Goal: Task Accomplishment & Management: Use online tool/utility

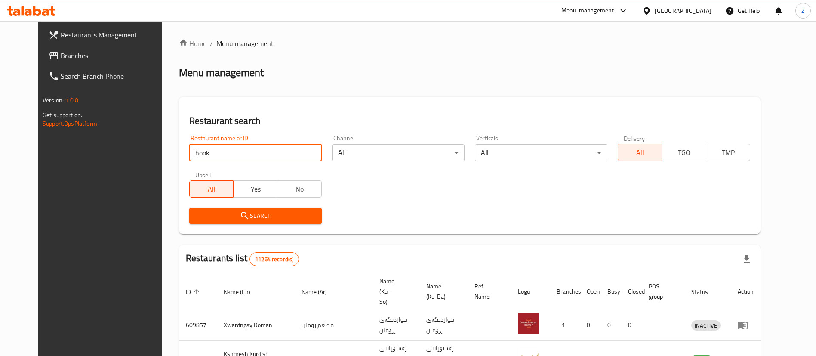
type input "hook"
click button "Search" at bounding box center [255, 216] width 132 height 16
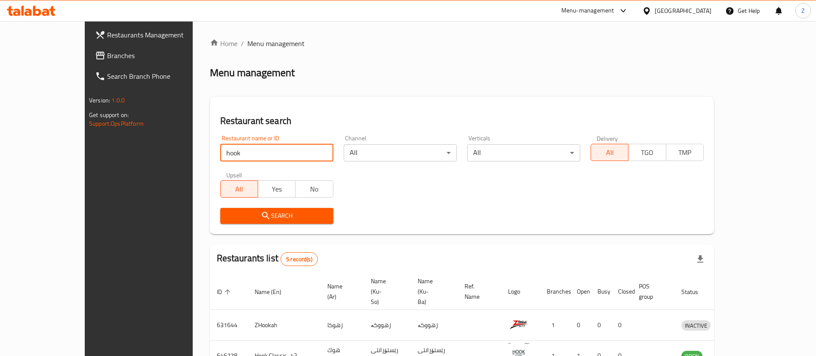
scroll to position [133, 0]
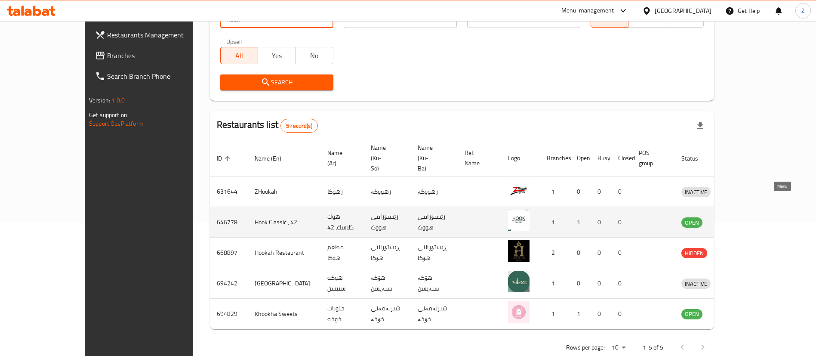
click at [738, 219] on icon "enhanced table" at bounding box center [732, 222] width 9 height 7
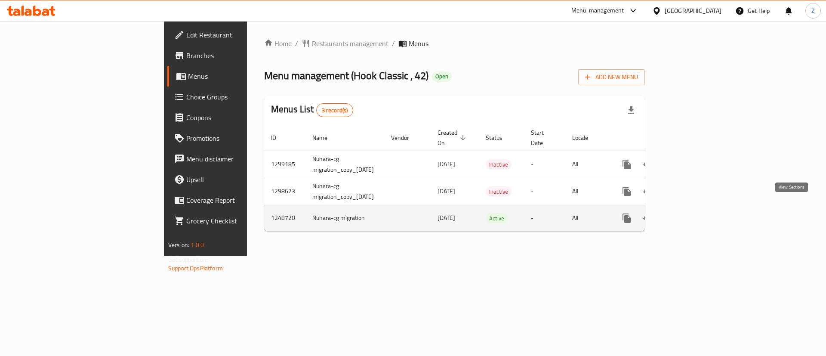
click at [694, 213] on icon "enhanced table" at bounding box center [688, 218] width 10 height 10
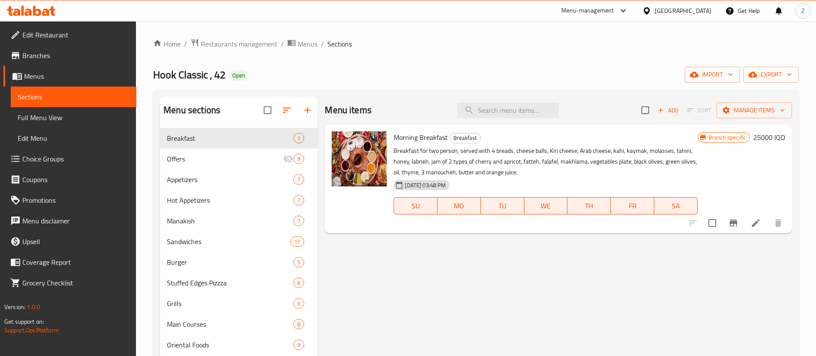
click at [159, 175] on div "Menu sections Breakfast 1 Offers 9 Appetizers 7 Hot Appetizers 7 Manakish 7 San…" at bounding box center [475, 309] width 645 height 441
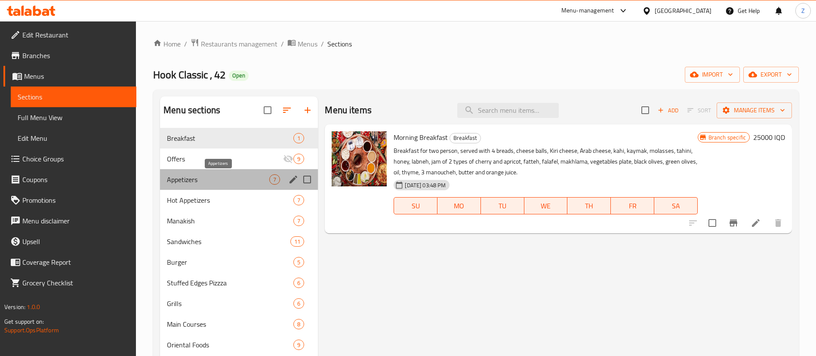
click at [187, 175] on span "Appetizers" at bounding box center [218, 179] width 102 height 10
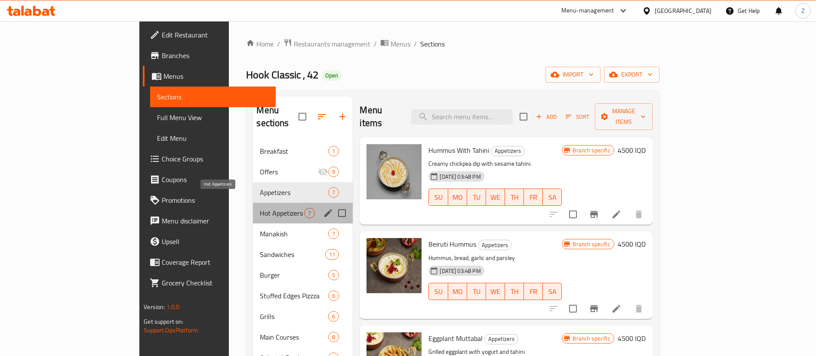
click at [260, 208] on span "Hot Appetizers" at bounding box center [282, 213] width 44 height 10
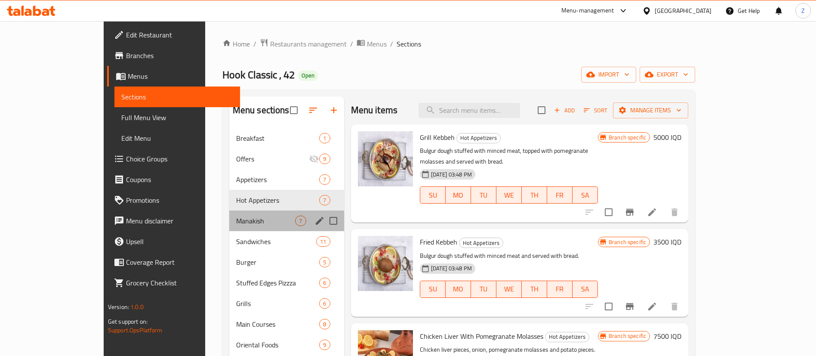
click at [229, 227] on div "Manakish 7" at bounding box center [286, 220] width 115 height 21
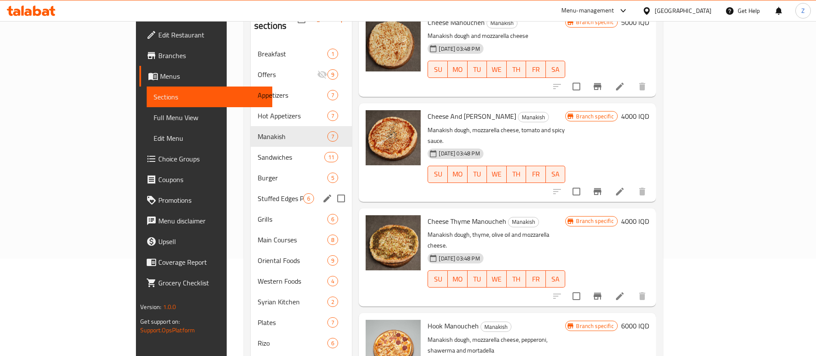
scroll to position [96, 0]
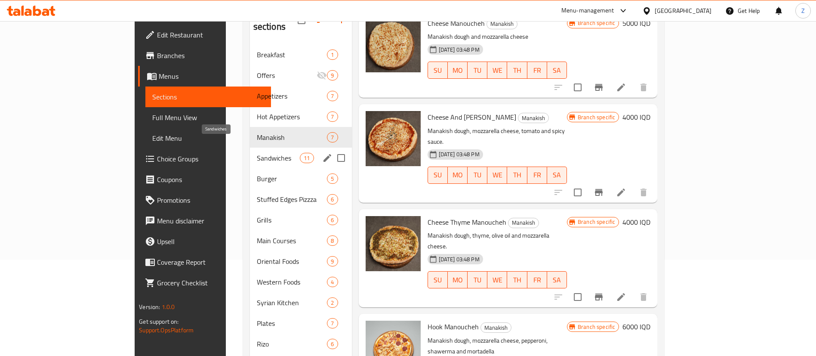
click at [257, 153] on span "Sandwiches" at bounding box center [278, 158] width 43 height 10
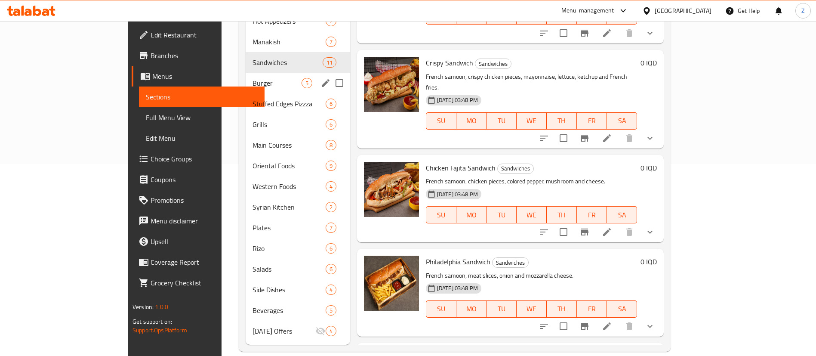
click at [246, 73] on div "Burger 5" at bounding box center [298, 83] width 105 height 21
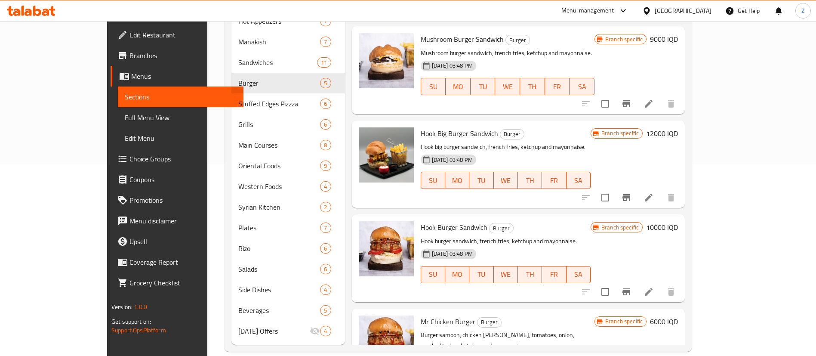
scroll to position [64, 0]
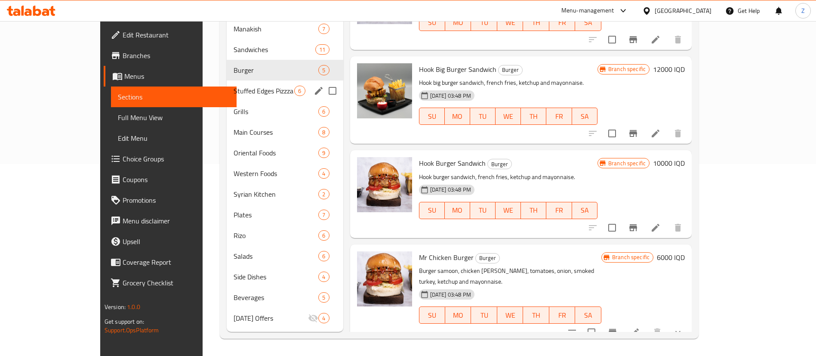
click at [234, 91] on span "Stuffed Edges Pizzza" at bounding box center [264, 91] width 61 height 10
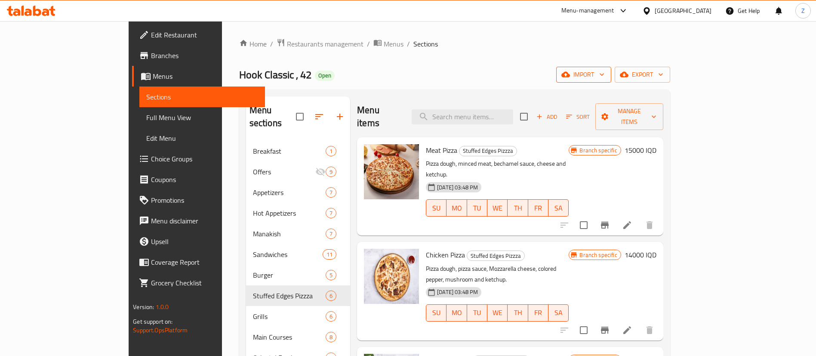
click at [604, 70] on span "import" at bounding box center [583, 74] width 41 height 11
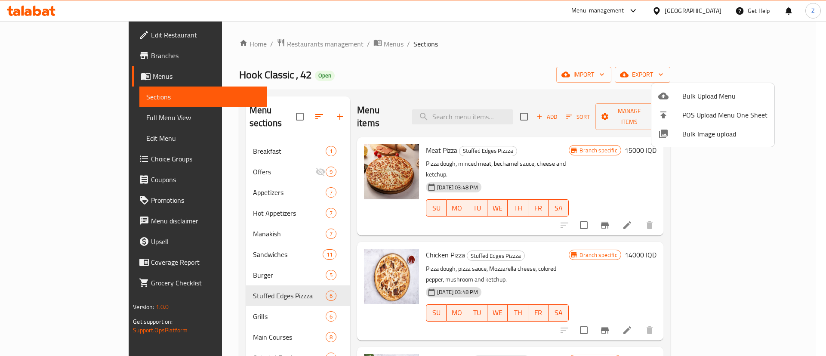
click at [764, 73] on div at bounding box center [413, 178] width 826 height 356
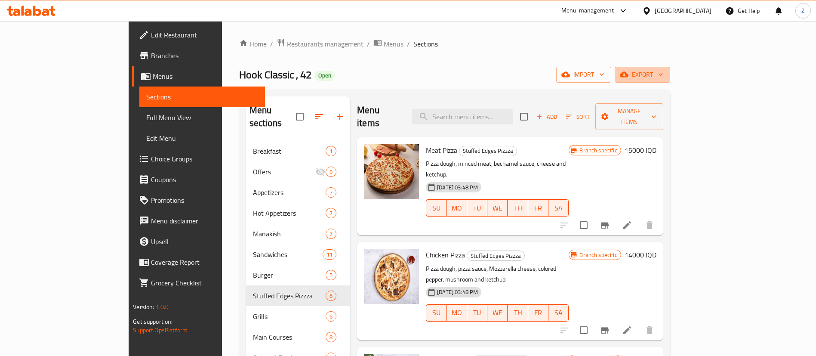
click at [663, 73] on span "export" at bounding box center [642, 74] width 42 height 11
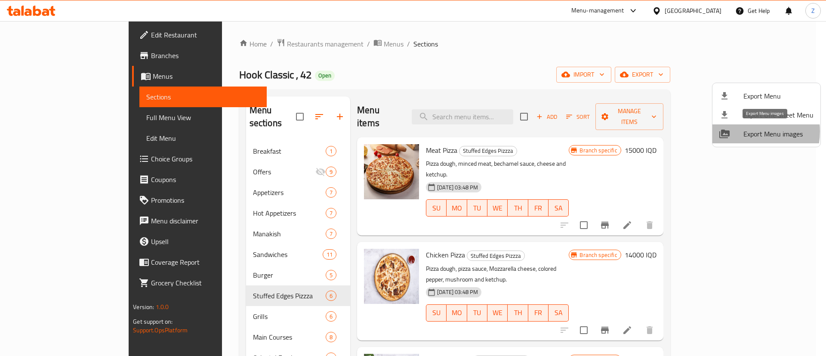
click at [745, 131] on span "Export Menu images" at bounding box center [778, 134] width 70 height 10
